Goal: Communication & Community: Answer question/provide support

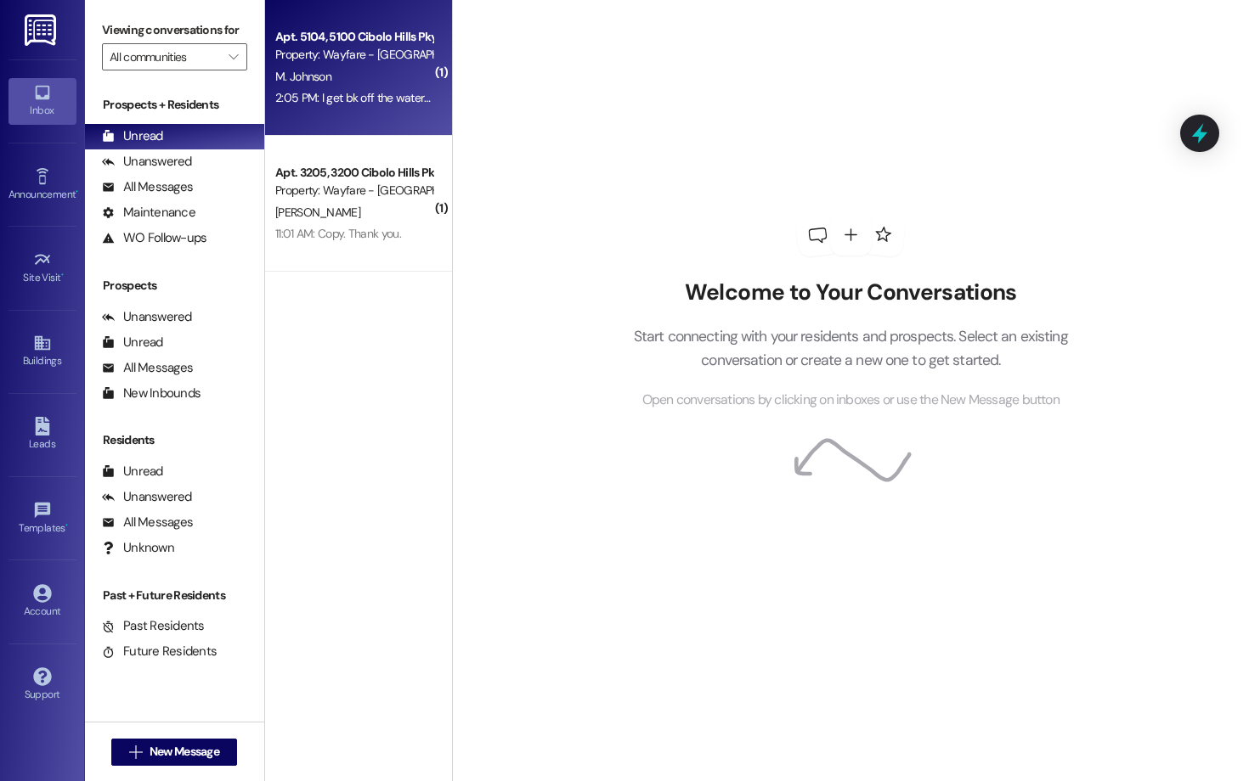
click at [351, 97] on div "2:05 PM: I get bk off the waters Thursday. 2:05 PM: I get bk off the waters Thu…" at bounding box center [370, 97] width 190 height 15
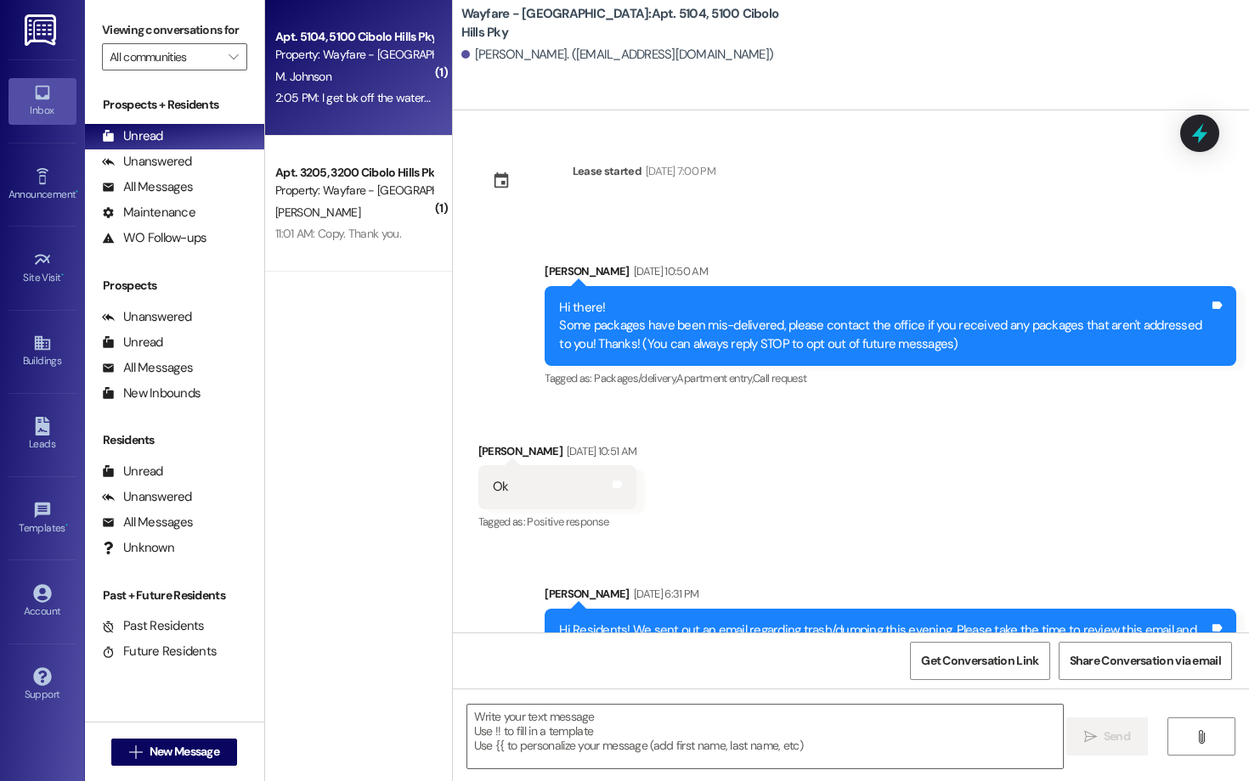
scroll to position [34184, 0]
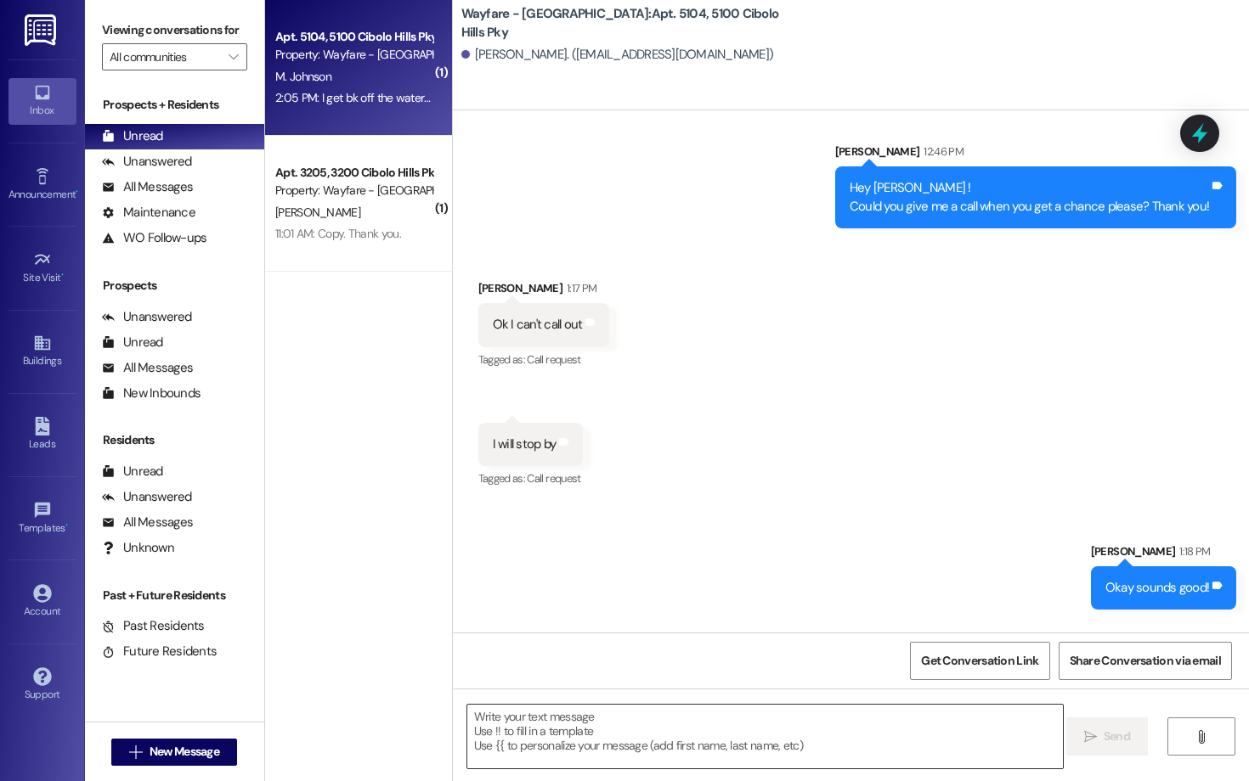
click at [549, 677] on textarea at bounding box center [764, 737] width 595 height 64
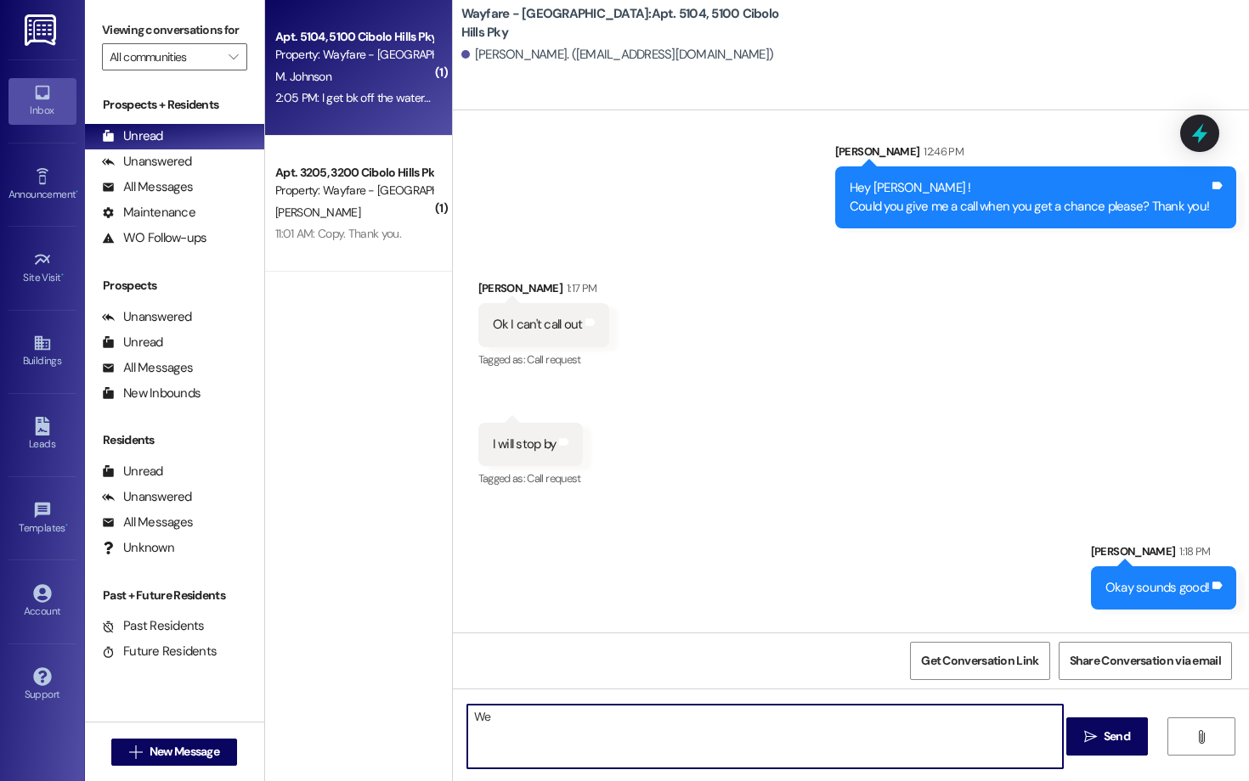
type textarea "W"
type textarea "I"
type textarea "t"
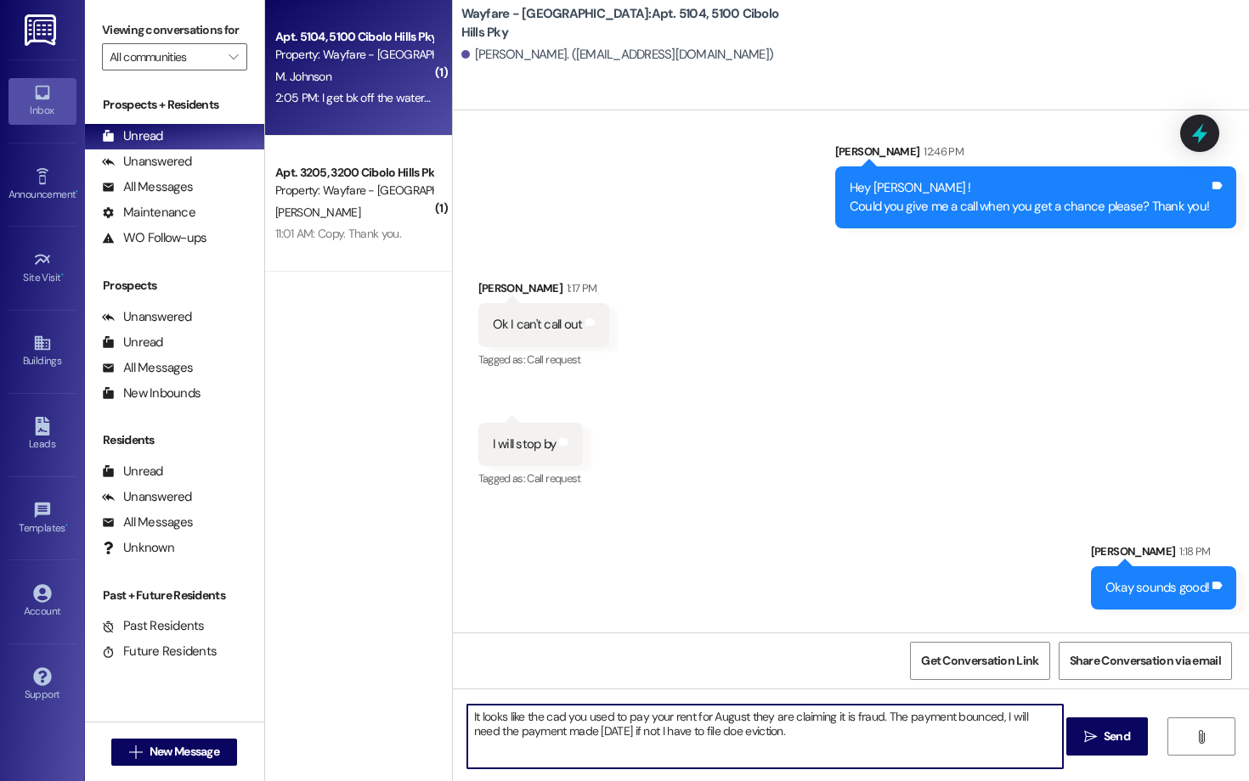
click at [549, 677] on textarea "It looks like the cad you used to pay your rent for August they are claiming it…" at bounding box center [764, 737] width 595 height 64
drag, startPoint x: 849, startPoint y: 719, endPoint x: 808, endPoint y: 719, distance: 40.8
click at [549, 677] on textarea "It looks like the cad you used to pay your rent for August, the person isthey a…" at bounding box center [764, 737] width 595 height 64
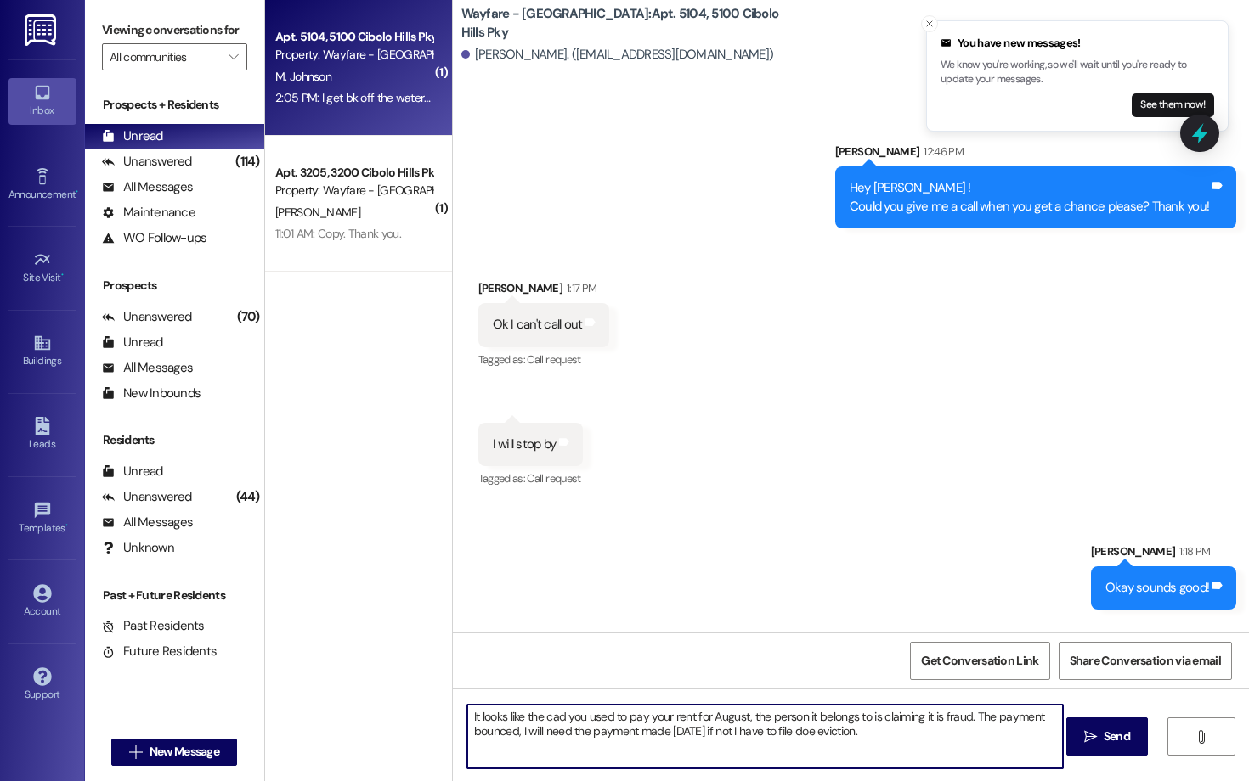
click at [549, 677] on textarea "It looks like the cad you used to pay your rent for August, the person it belon…" at bounding box center [764, 737] width 595 height 64
type textarea "It looks like the cad you used to pay your rent for August, the person it belon…"
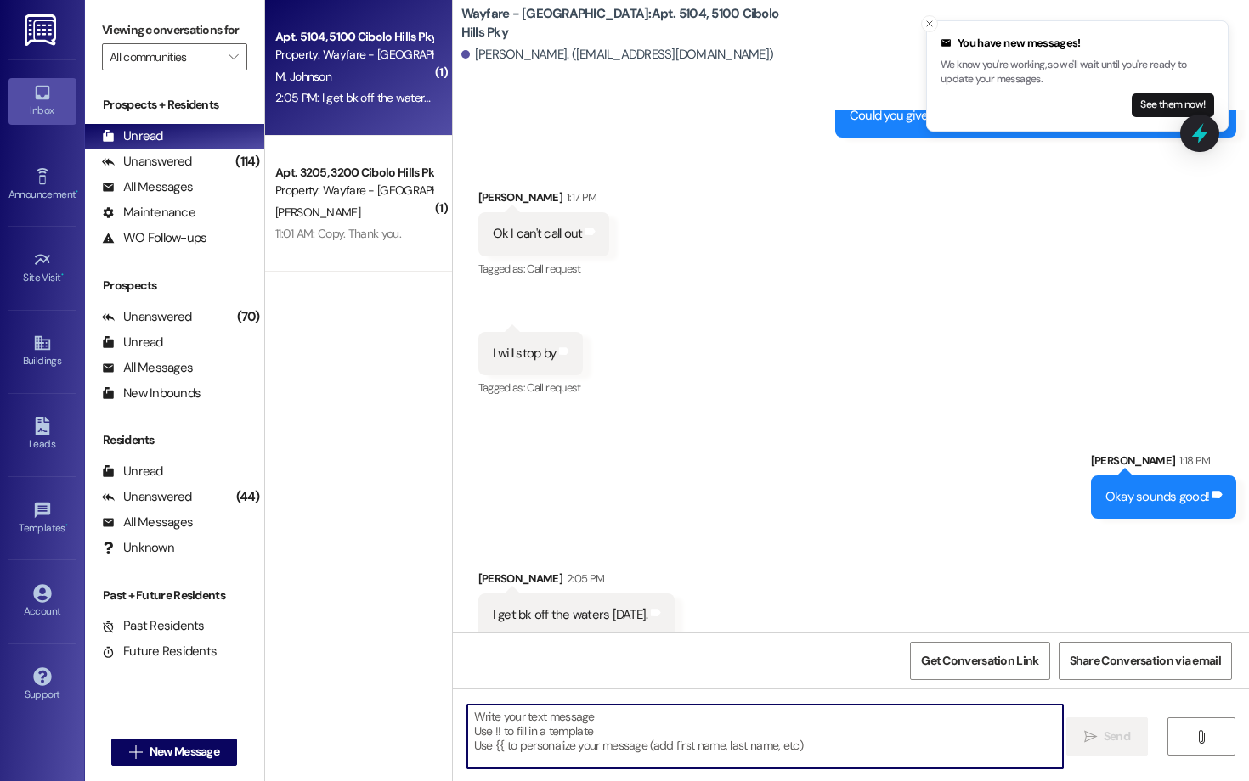
scroll to position [34321, 0]
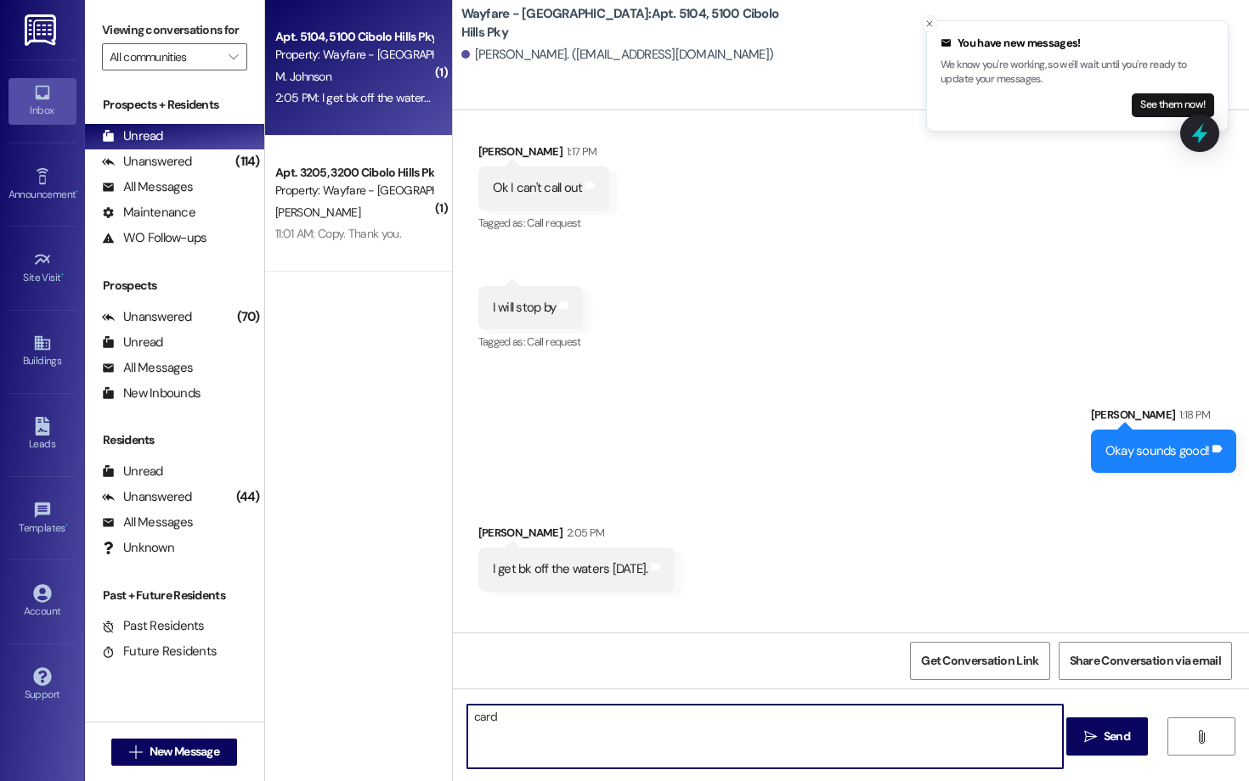
type textarea "card*"
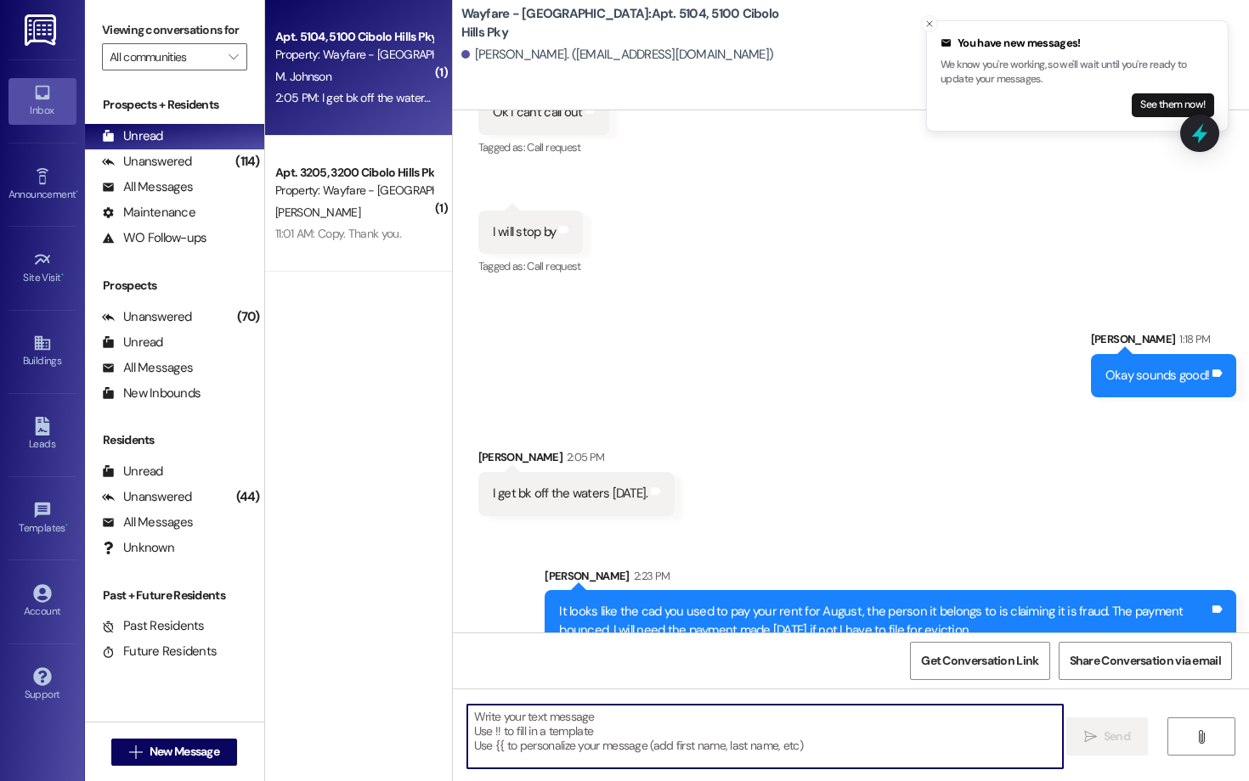
scroll to position [34439, 0]
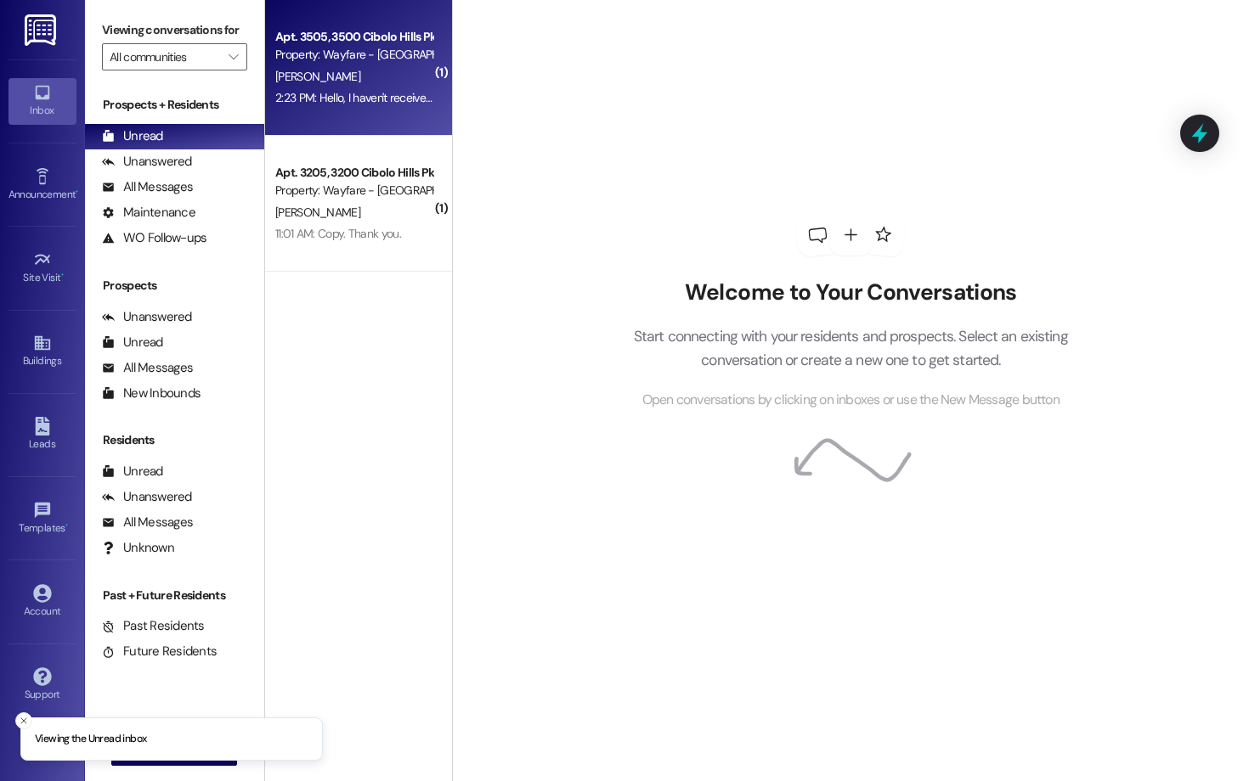
click at [361, 101] on div "2:23 PM: Hello, I haven't received my trash can. Can I please receive them [DAT…" at bounding box center [474, 97] width 398 height 15
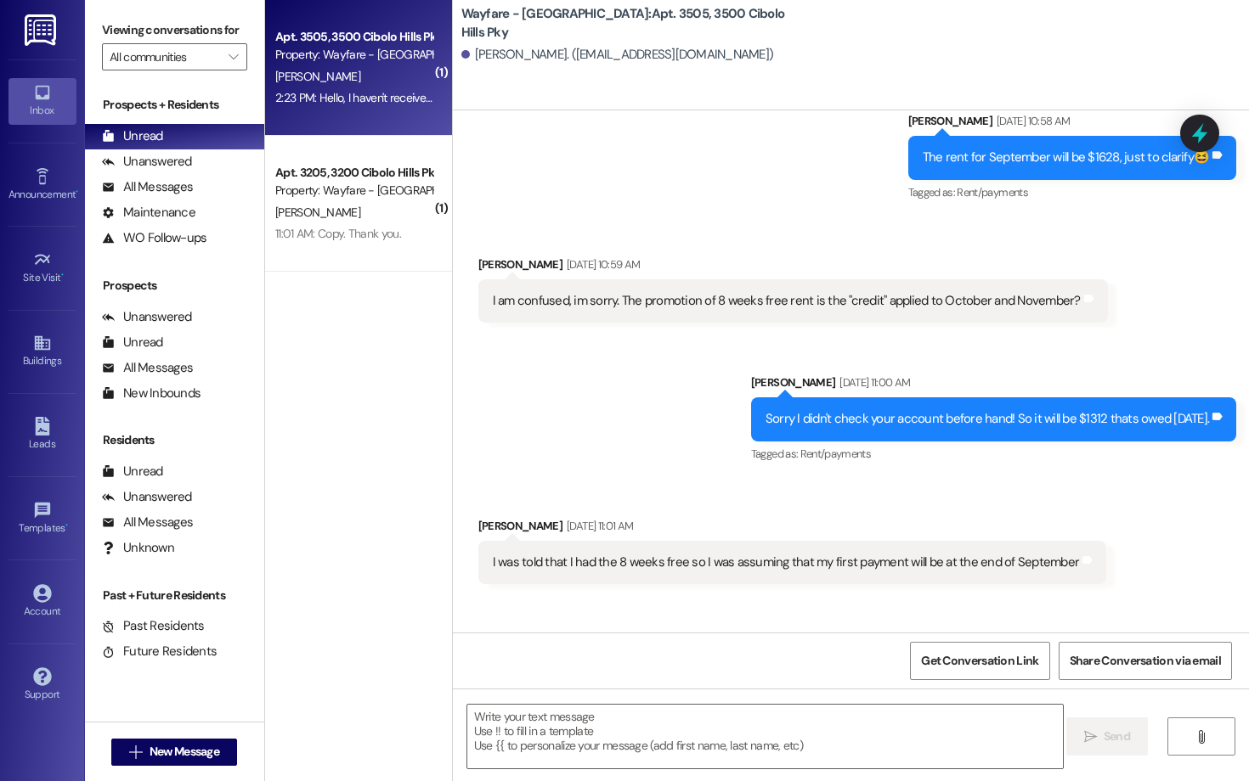
scroll to position [5752, 0]
